Goal: Complete application form: Complete application form

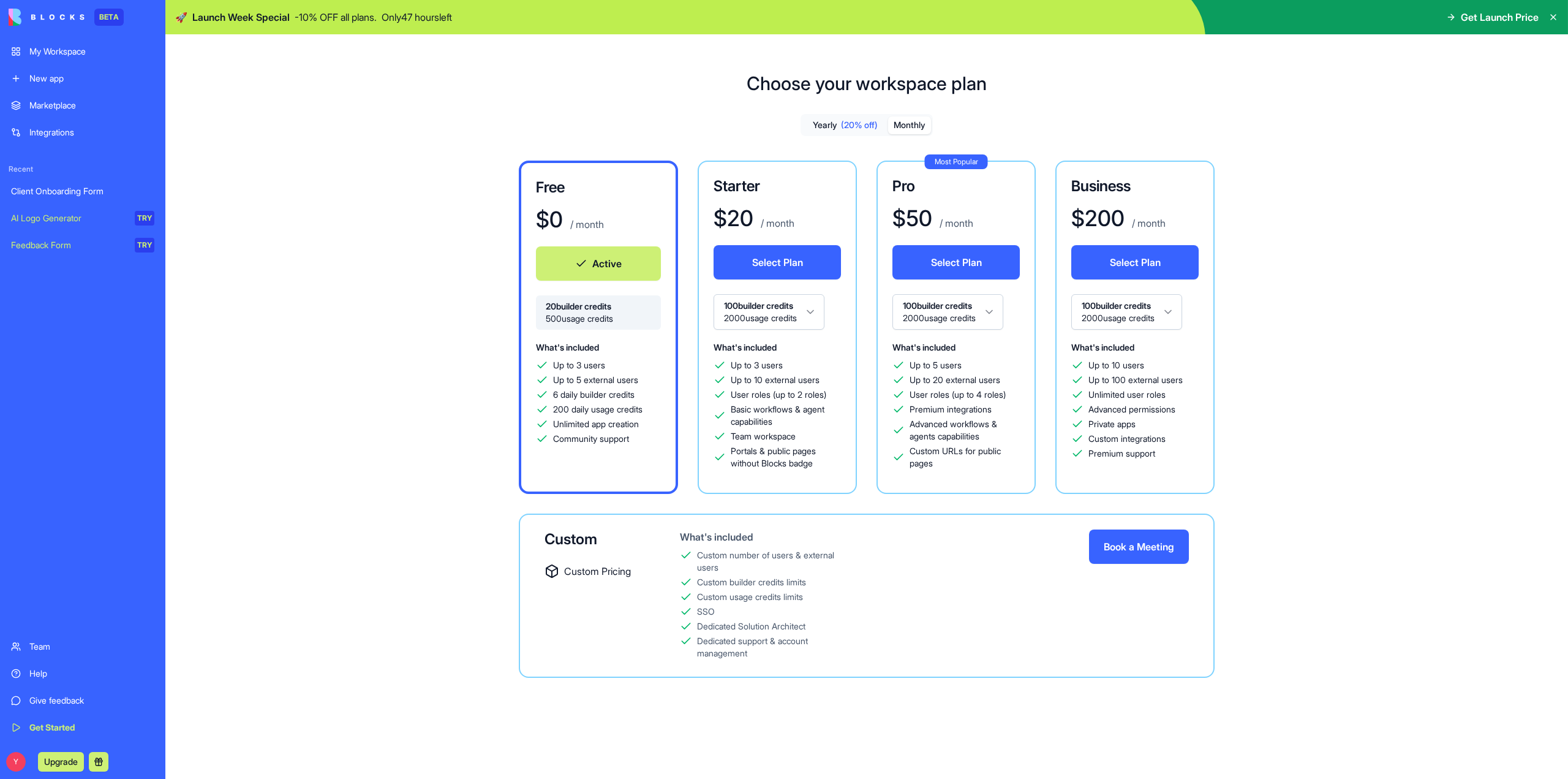
click at [46, 60] on link "My Workspace" at bounding box center [83, 51] width 158 height 24
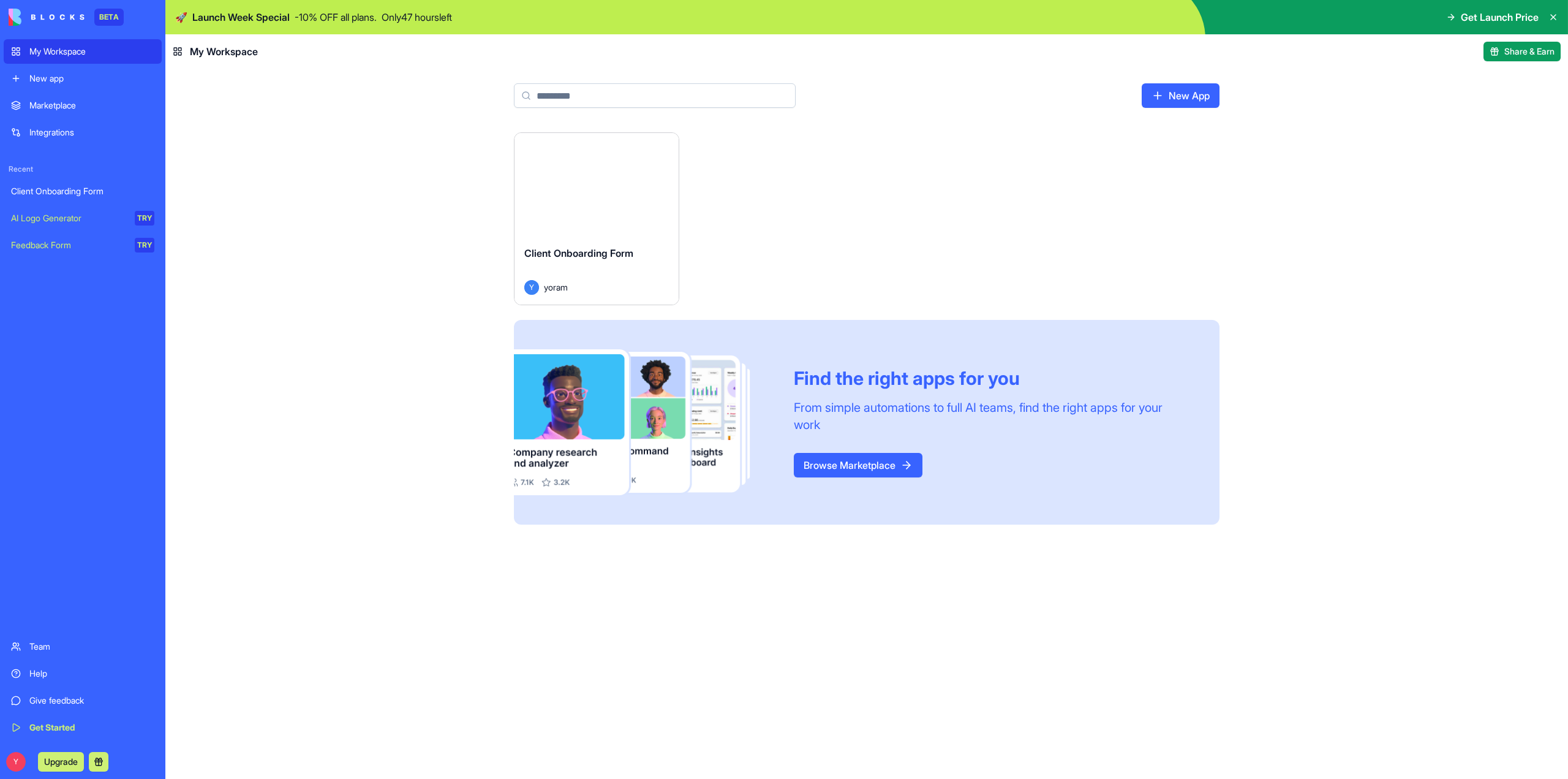
click at [630, 263] on div "Client Onboarding Form" at bounding box center [596, 264] width 144 height 35
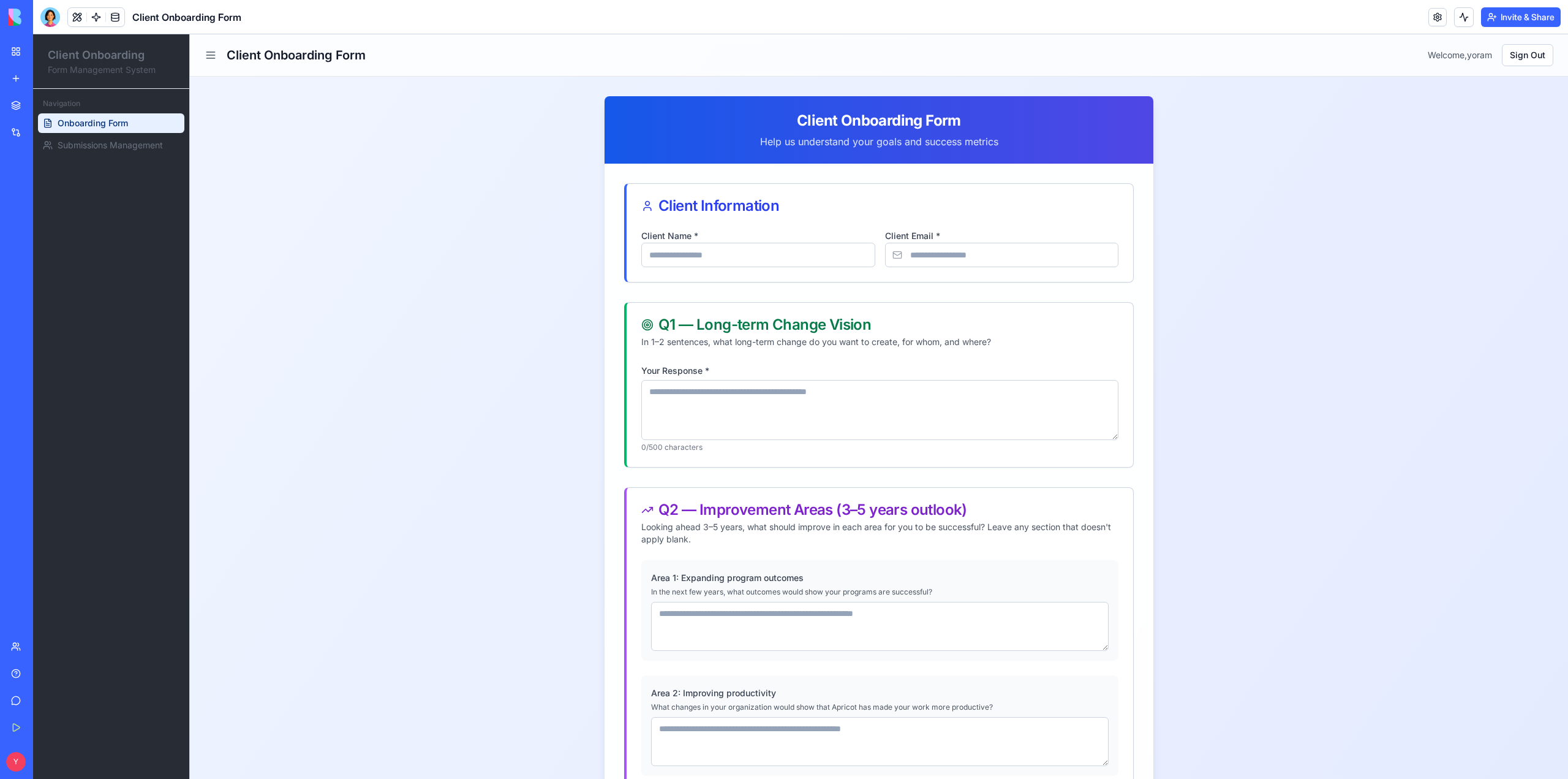
drag, startPoint x: 1345, startPoint y: 429, endPoint x: 1333, endPoint y: 436, distance: 13.9
